Goal: Task Accomplishment & Management: Manage account settings

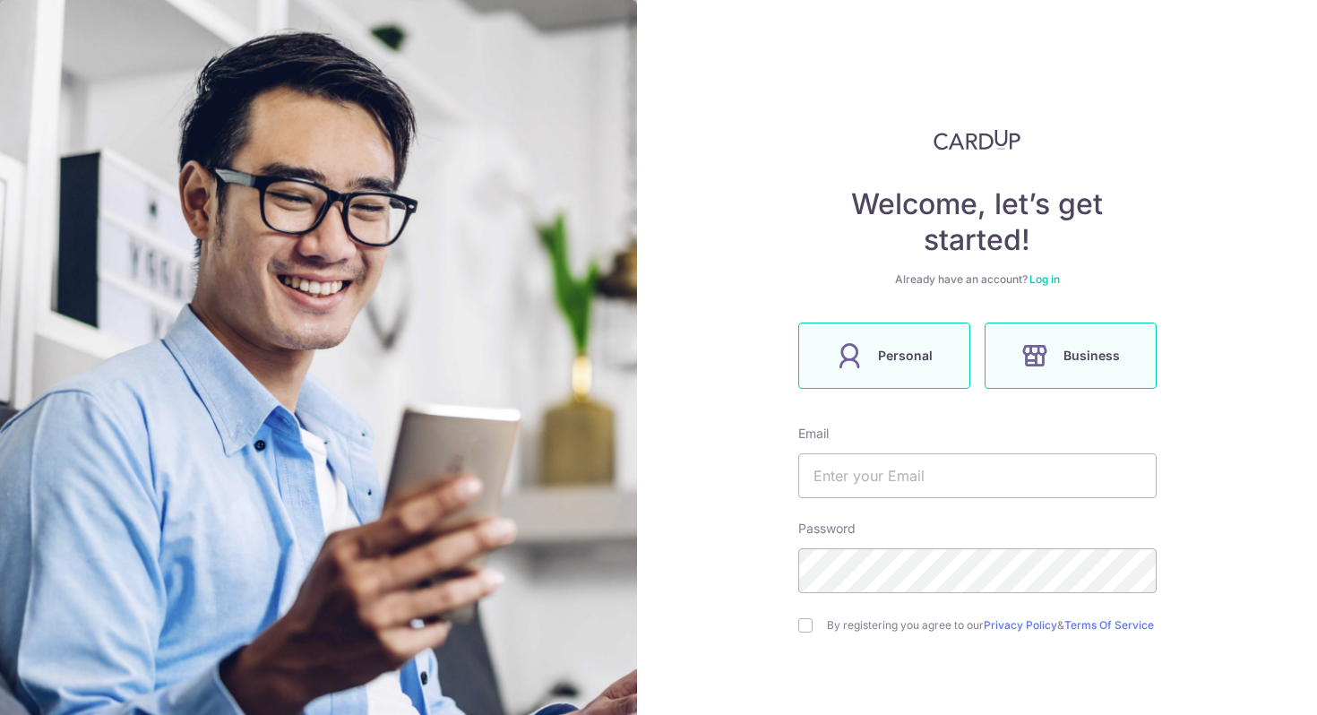
click at [915, 363] on span "Personal" at bounding box center [905, 356] width 55 height 22
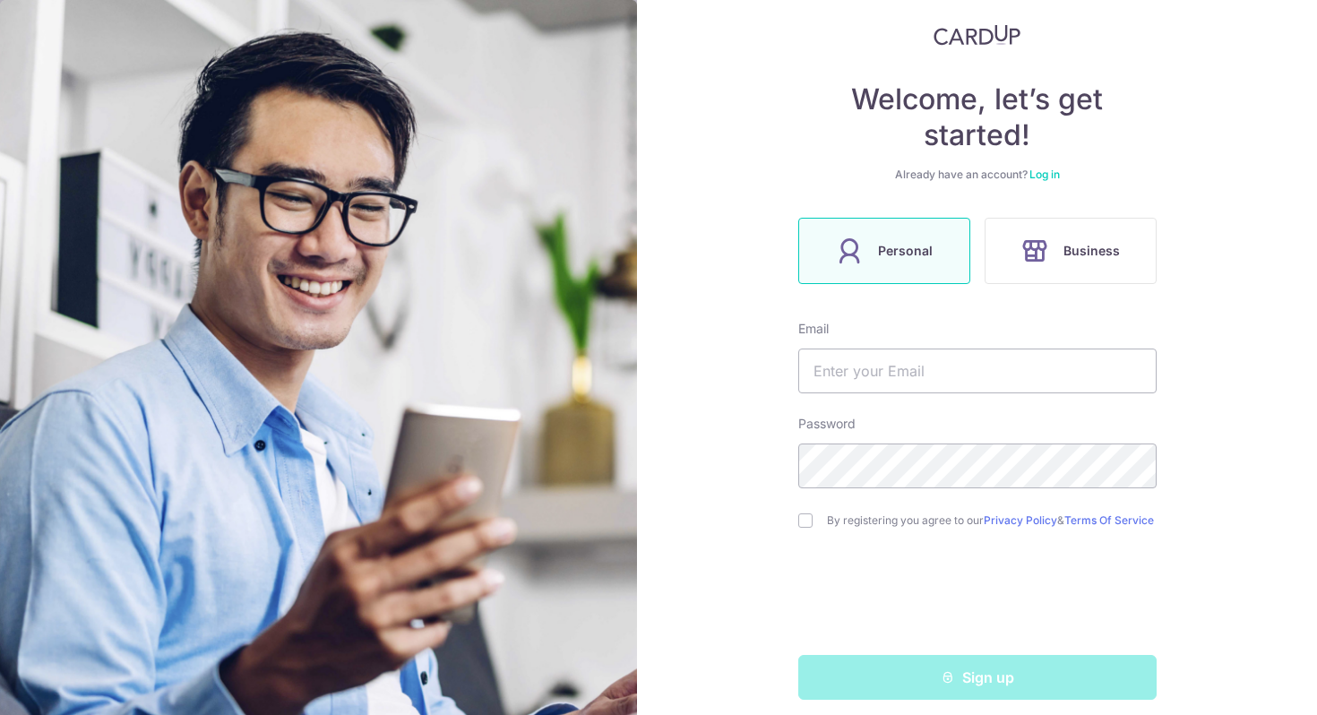
scroll to position [108, 0]
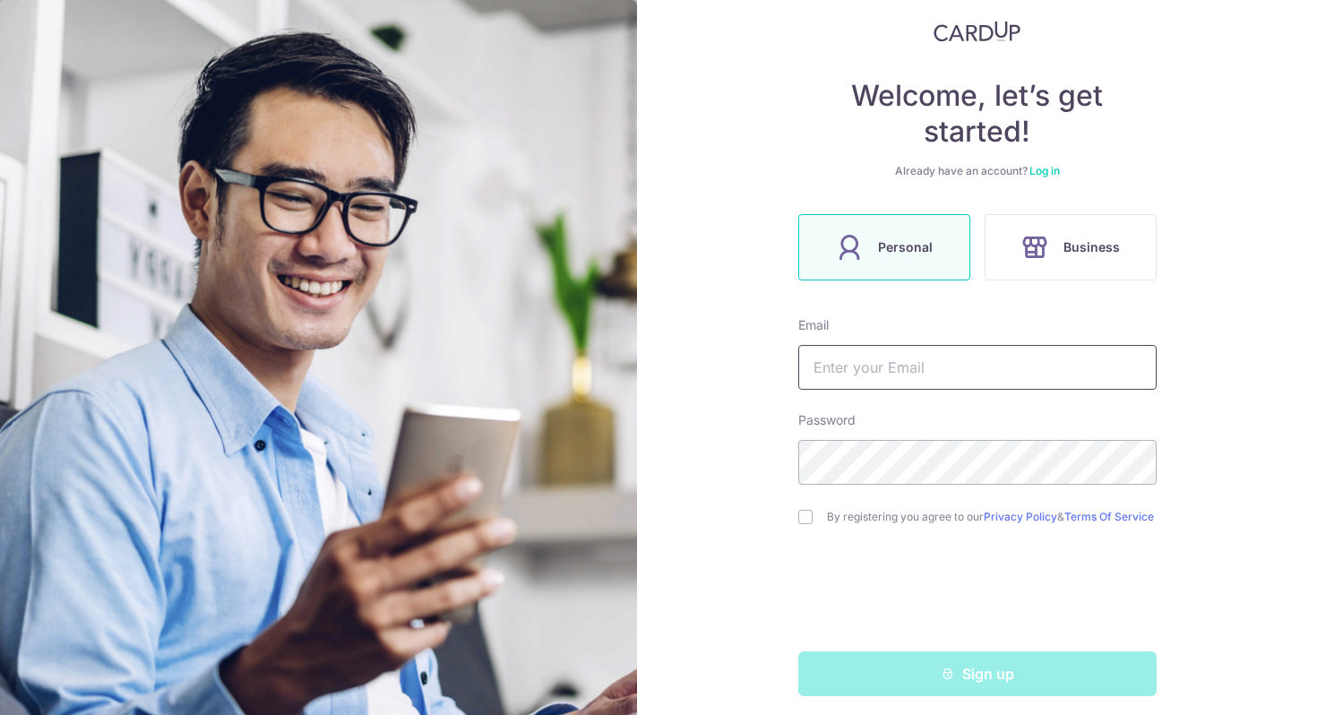
click at [915, 367] on input "text" at bounding box center [977, 367] width 358 height 45
type input "[EMAIL_ADDRESS][DOMAIN_NAME]"
click at [800, 523] on input "checkbox" at bounding box center [805, 517] width 14 height 14
checkbox input "true"
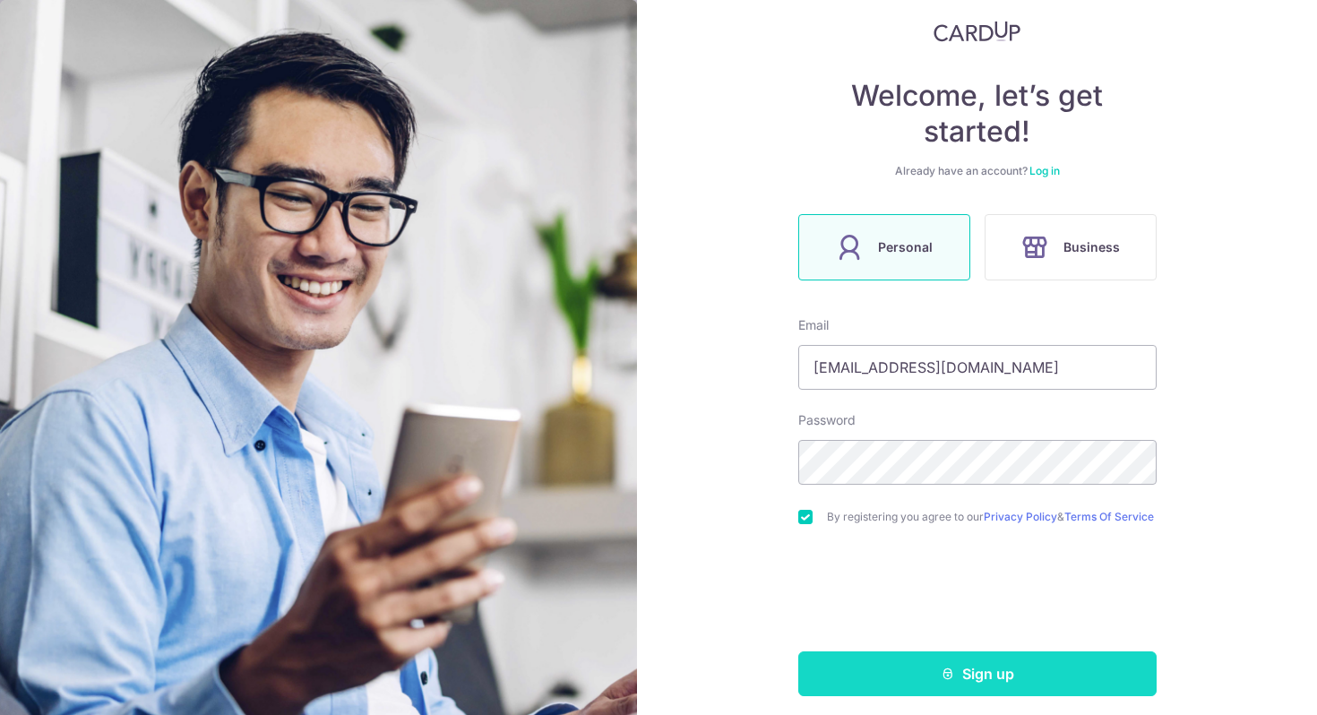
click at [944, 692] on button "Sign up" at bounding box center [977, 674] width 358 height 45
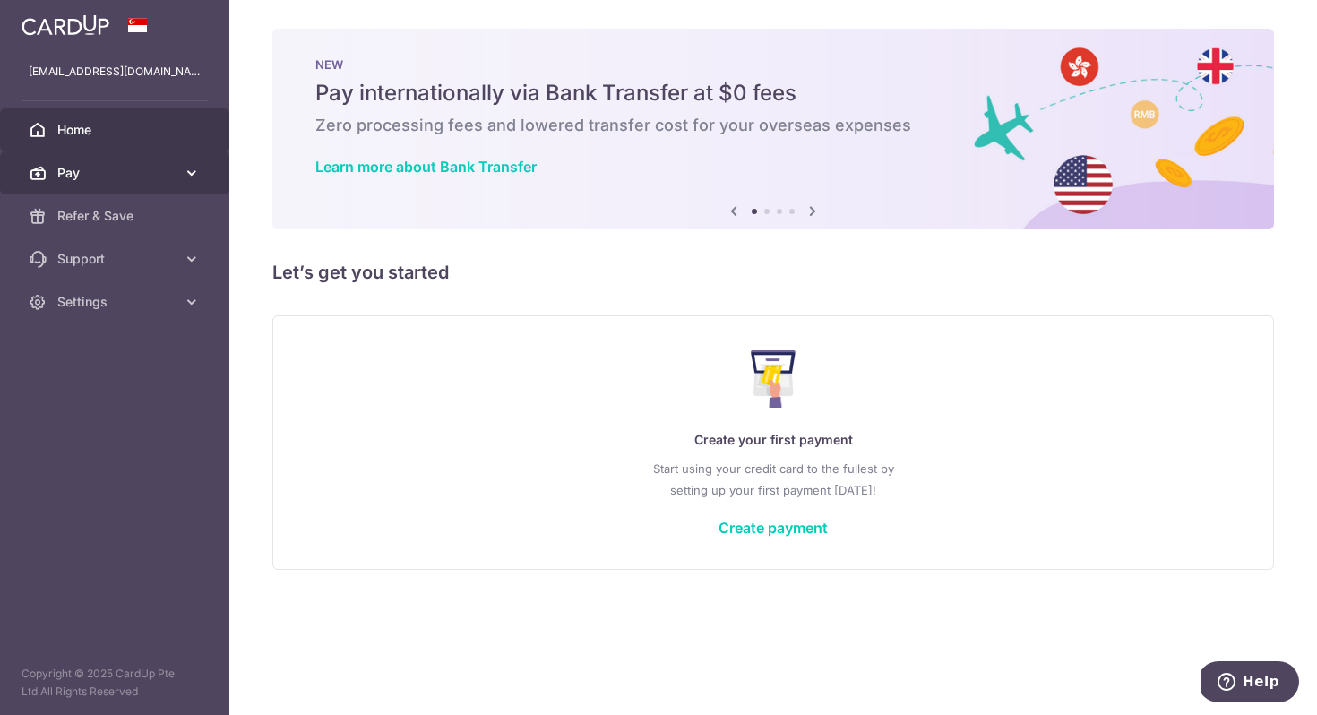
click at [133, 181] on span "Pay" at bounding box center [116, 173] width 118 height 18
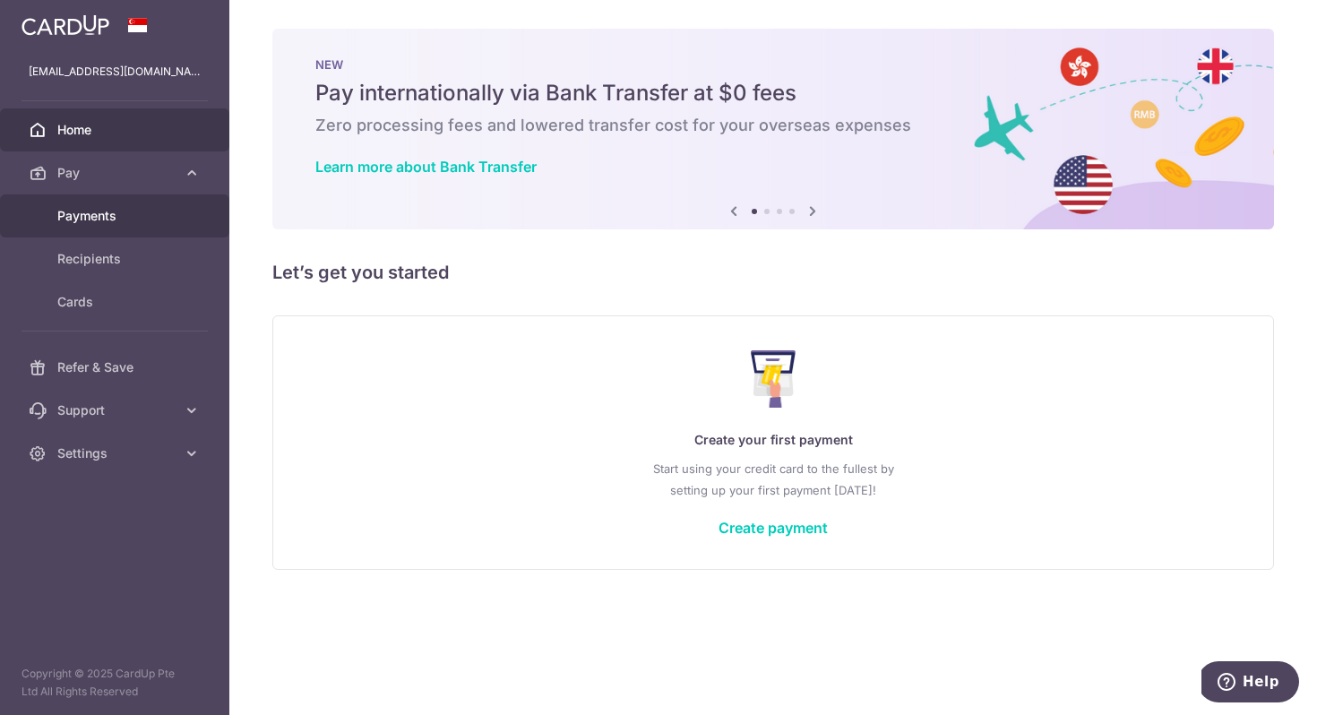
click at [130, 225] on link "Payments" at bounding box center [114, 215] width 229 height 43
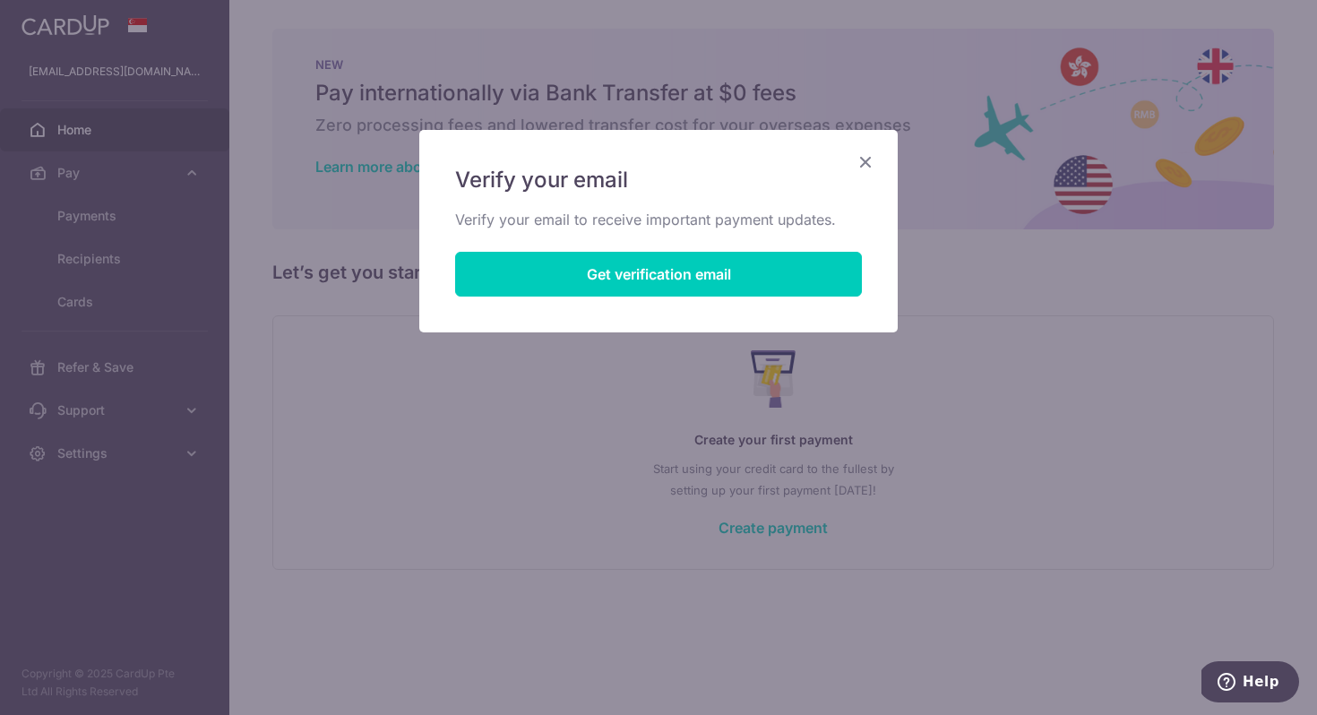
click at [859, 164] on icon "Close" at bounding box center [866, 162] width 22 height 22
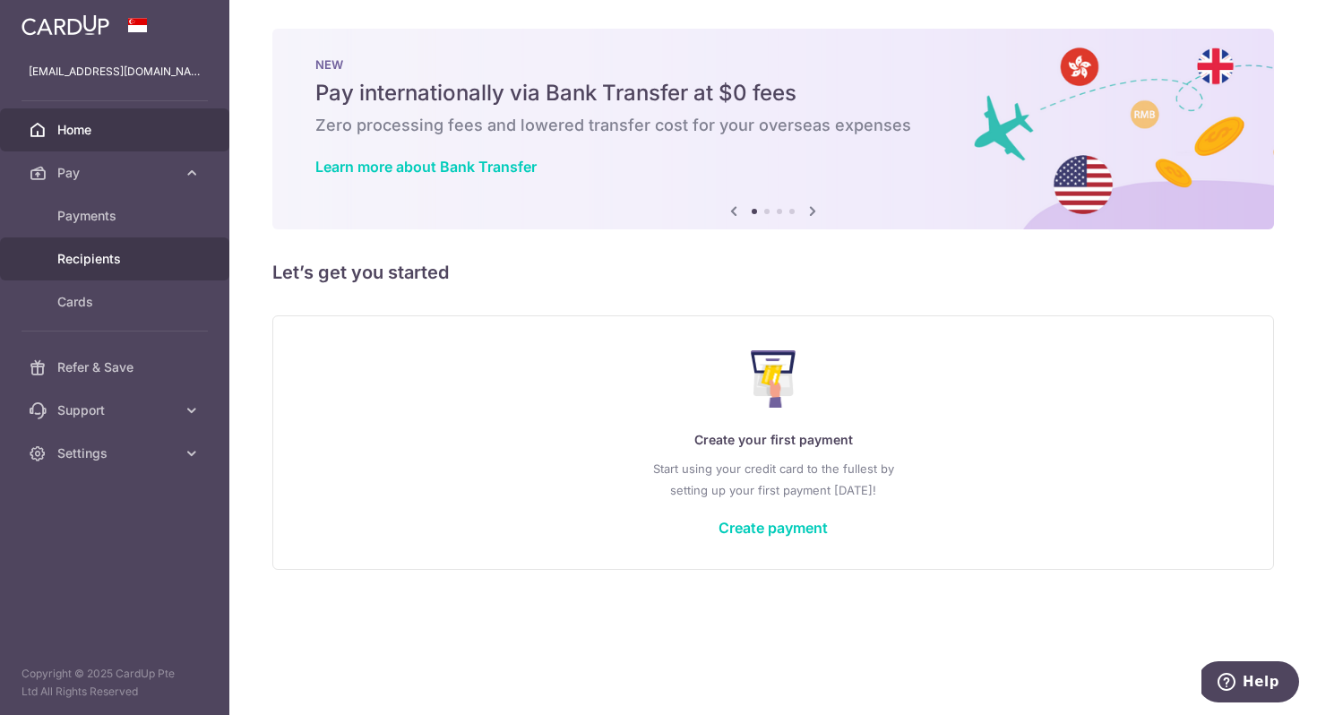
click at [134, 255] on span "Recipients" at bounding box center [116, 259] width 118 height 18
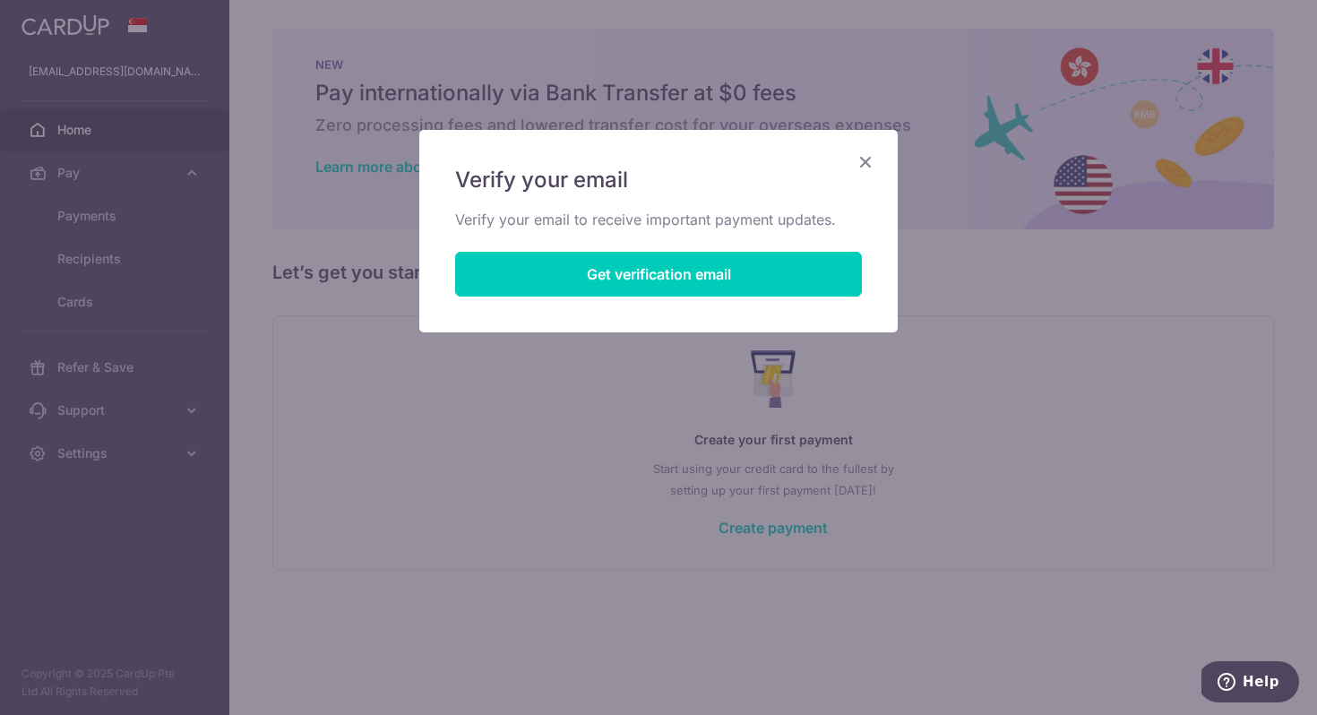
click at [468, 442] on div "Verify your email Verify your email to receive important payment updates. Get v…" at bounding box center [658, 357] width 1317 height 715
click at [860, 158] on icon "Close" at bounding box center [866, 162] width 22 height 22
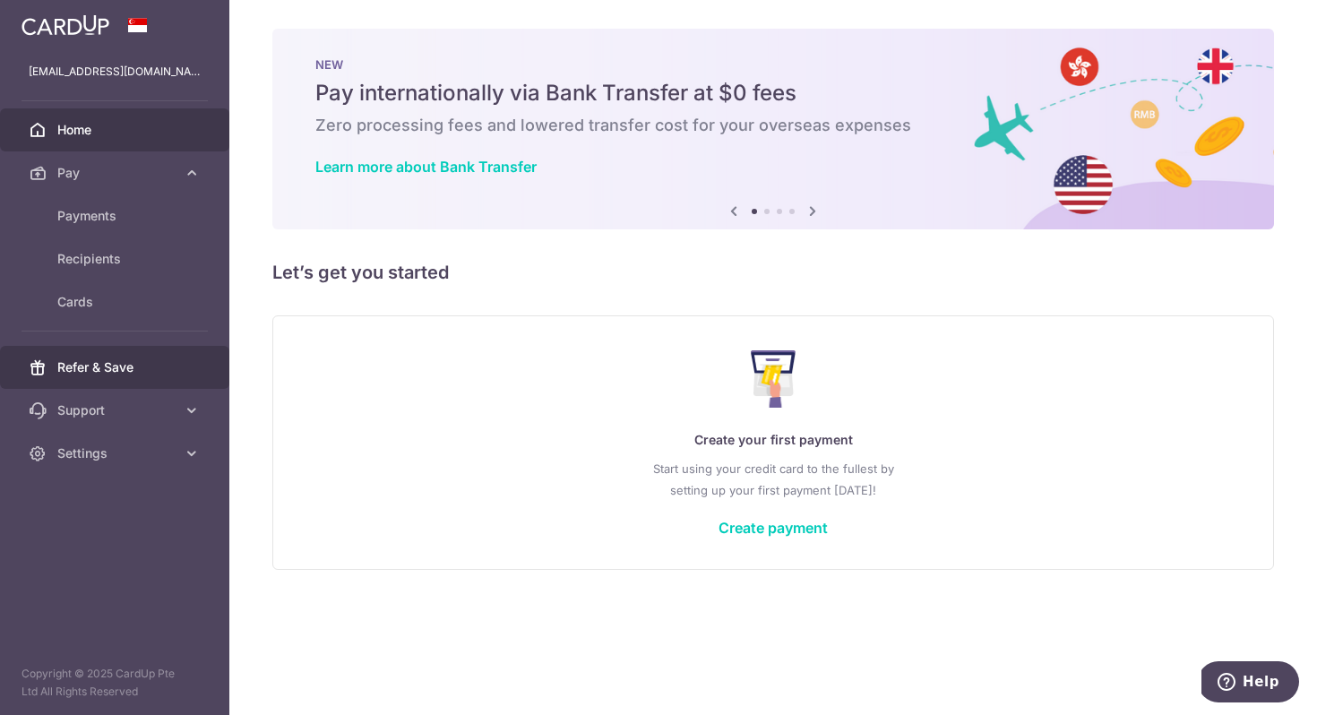
click at [86, 370] on span "Refer & Save" at bounding box center [116, 367] width 118 height 18
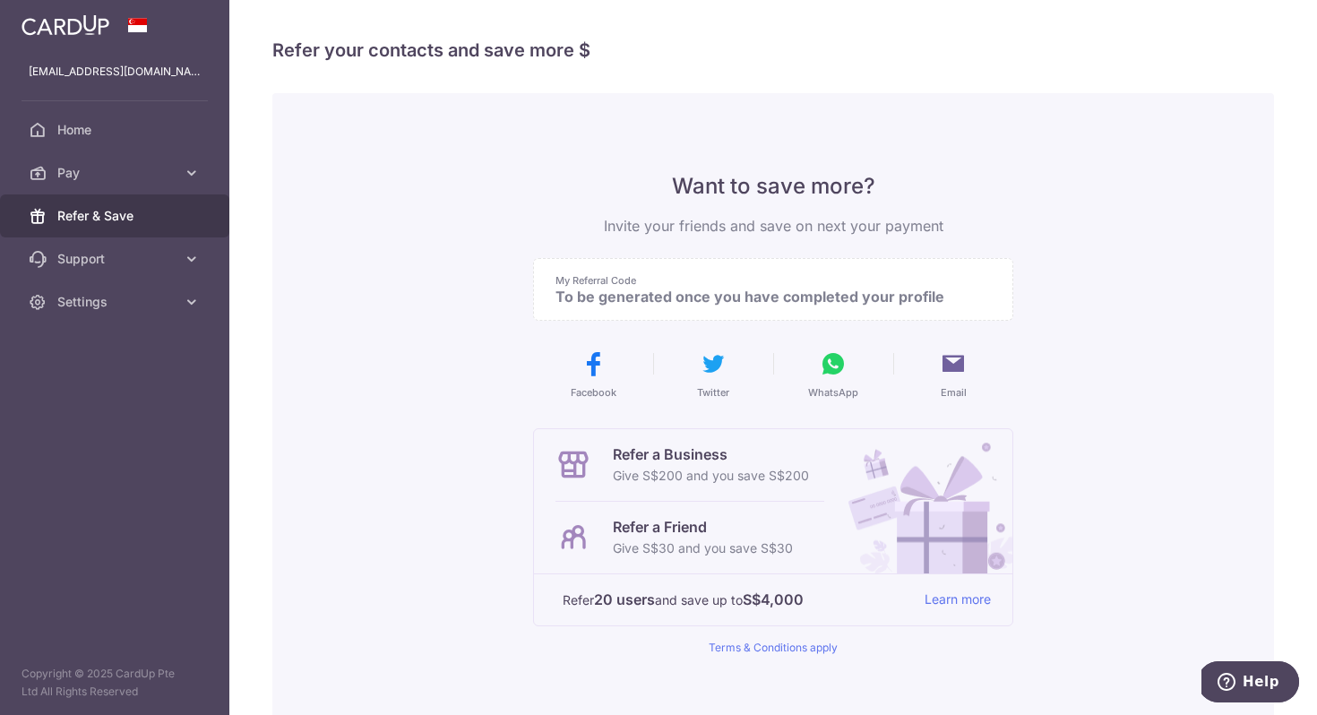
scroll to position [4, 0]
drag, startPoint x: 618, startPoint y: 543, endPoint x: 786, endPoint y: 550, distance: 167.7
click at [786, 550] on p "Give S$30 and you save S$30" at bounding box center [703, 545] width 180 height 22
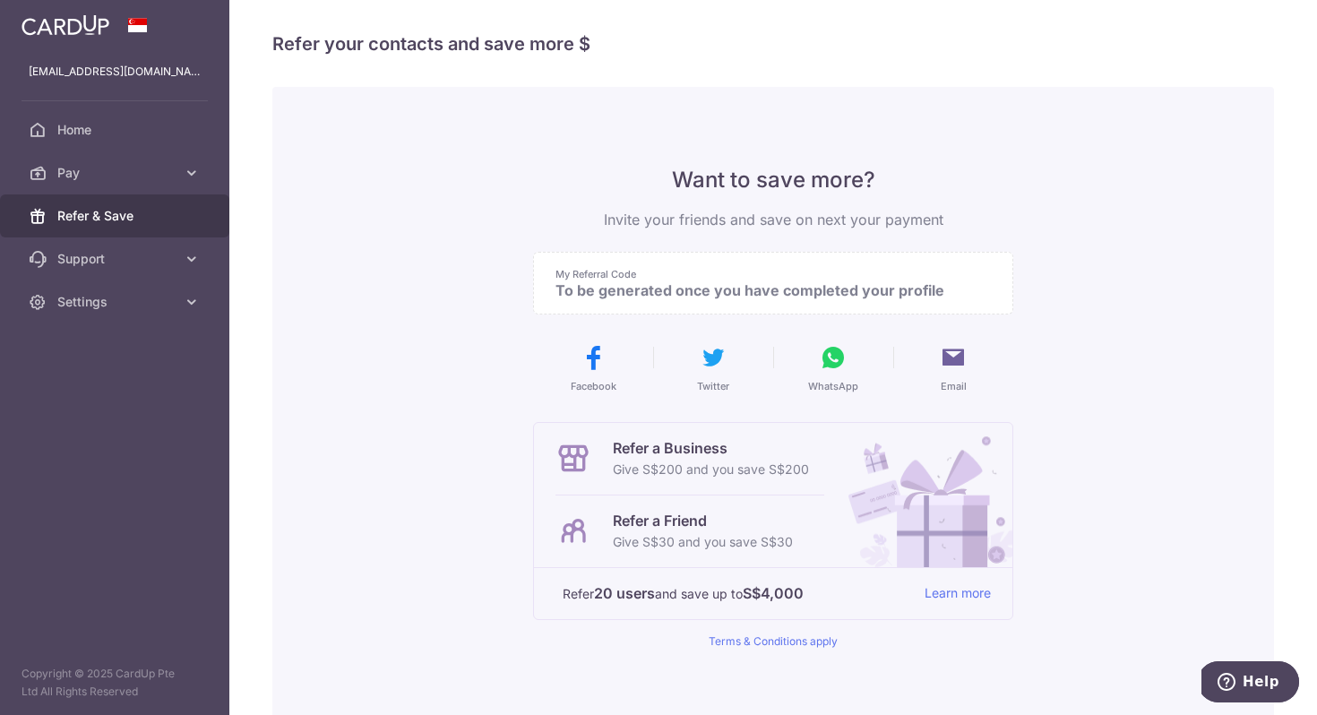
scroll to position [0, 0]
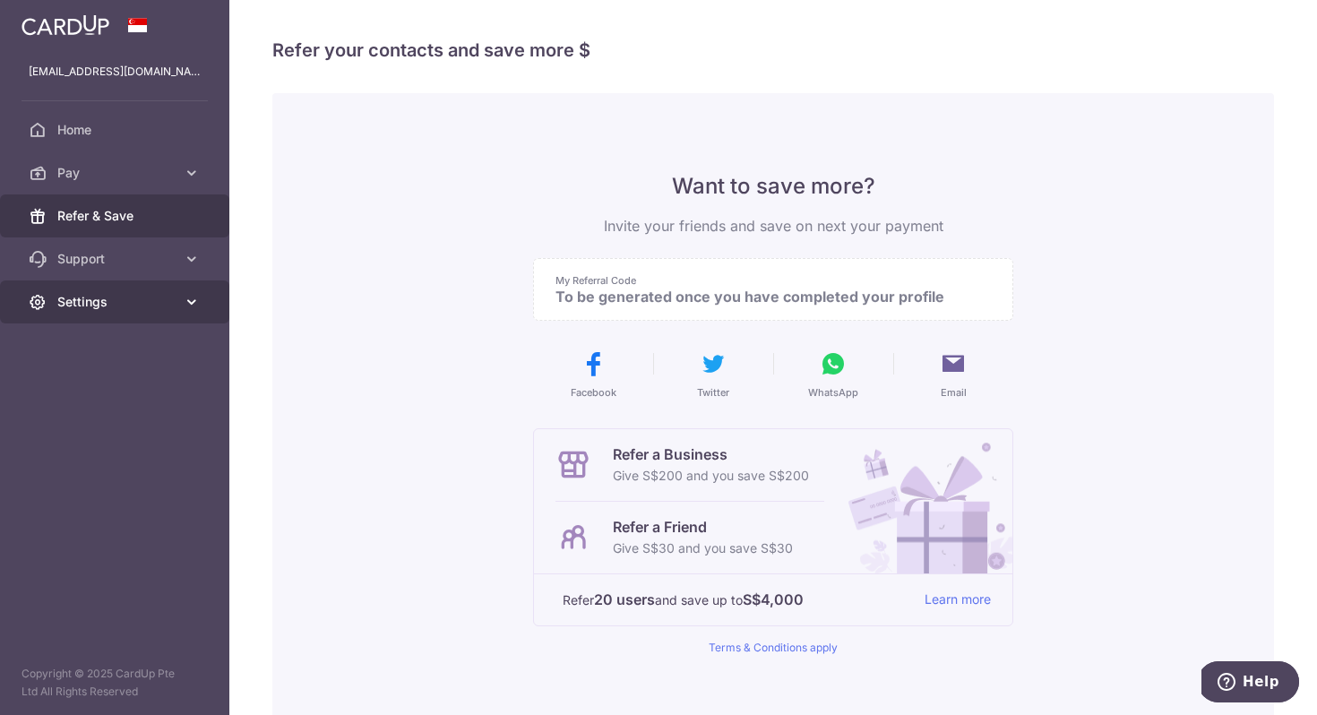
click at [154, 310] on span "Settings" at bounding box center [116, 302] width 118 height 18
click at [184, 305] on icon at bounding box center [192, 302] width 18 height 18
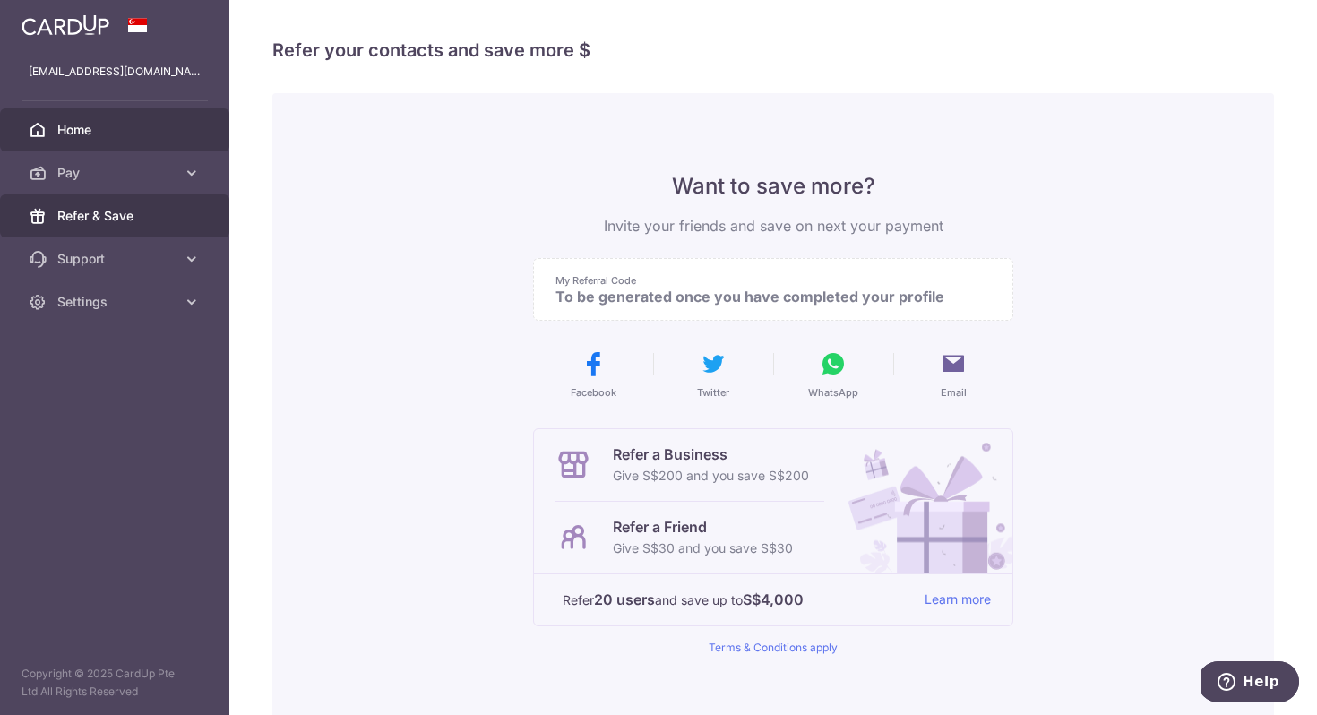
click at [151, 125] on span "Home" at bounding box center [116, 130] width 118 height 18
